Goal: Information Seeking & Learning: Learn about a topic

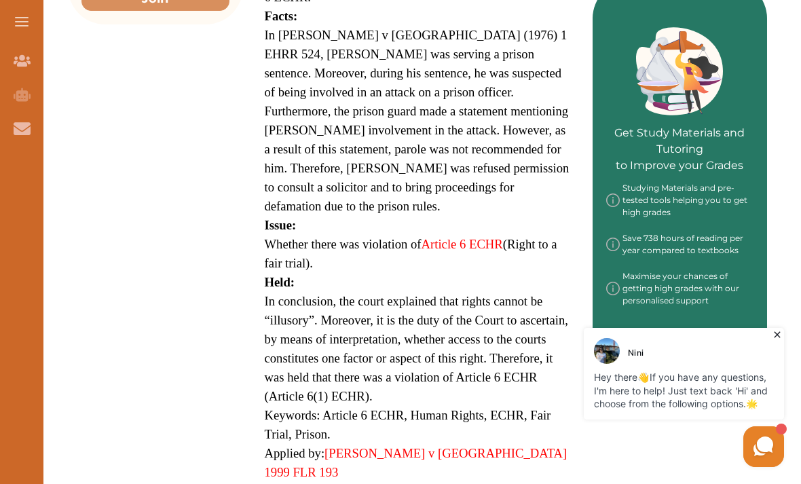
scroll to position [559, 0]
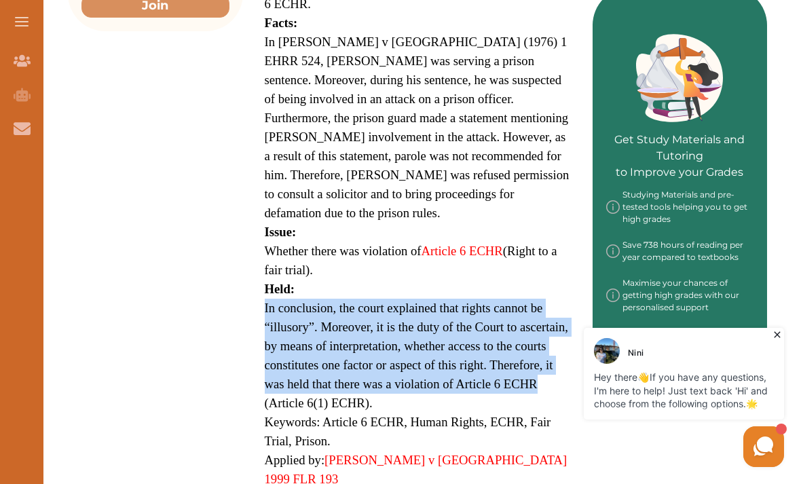
drag, startPoint x: 258, startPoint y: 230, endPoint x: 540, endPoint y: 320, distance: 296.3
click at [540, 320] on div "[PERSON_NAME] v [GEOGRAPHIC_DATA] (1976) 1 EHRR 524 is a Human Rights Law case …" at bounding box center [418, 123] width 350 height 845
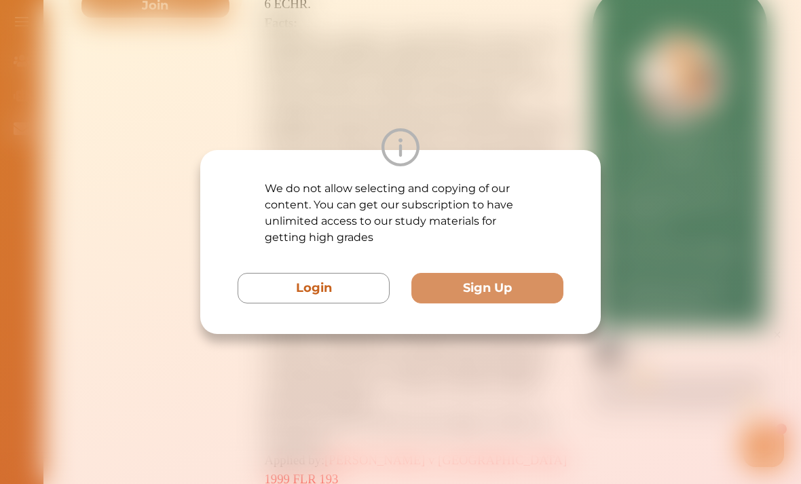
click at [319, 155] on div at bounding box center [400, 147] width 401 height 38
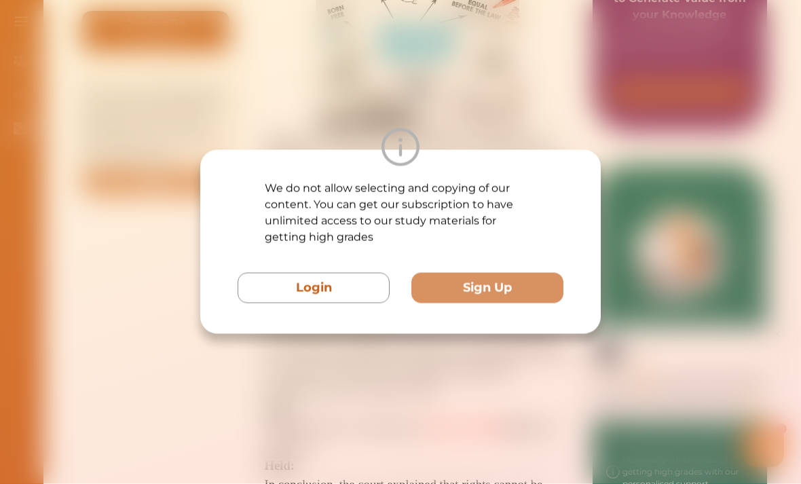
scroll to position [384, 0]
click at [400, 134] on div "We do not allow selecting and copying of our content. You can get our subscript…" at bounding box center [400, 242] width 801 height 484
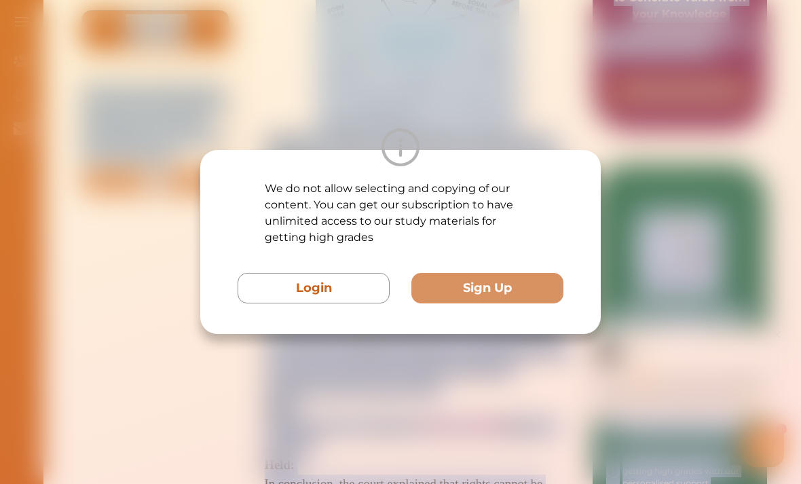
click at [297, 435] on div "We do not allow selecting and copying of our content. You can get our subscript…" at bounding box center [400, 242] width 801 height 484
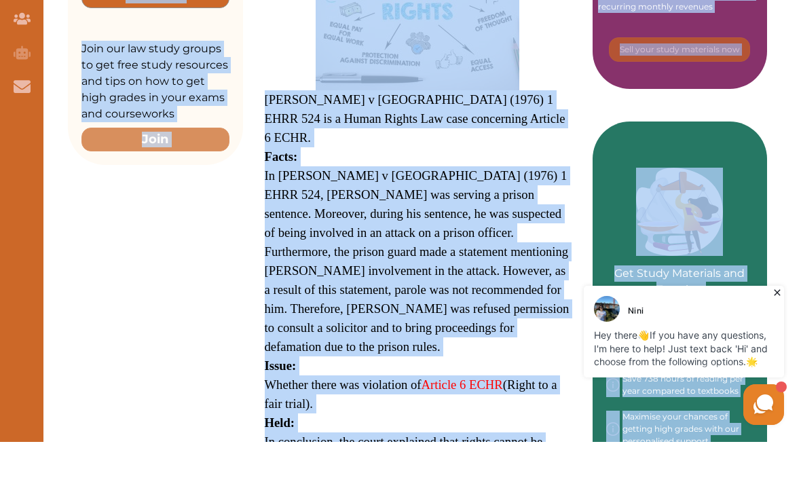
scroll to position [428, 0]
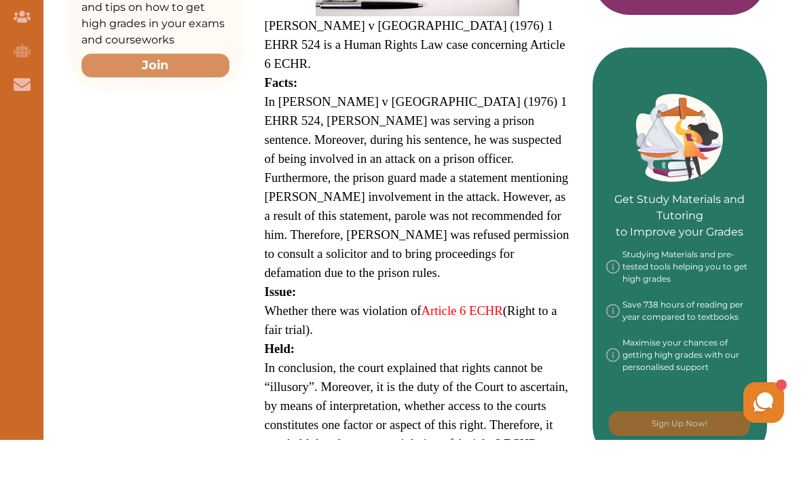
scroll to position [500, 0]
